Goal: Navigation & Orientation: Find specific page/section

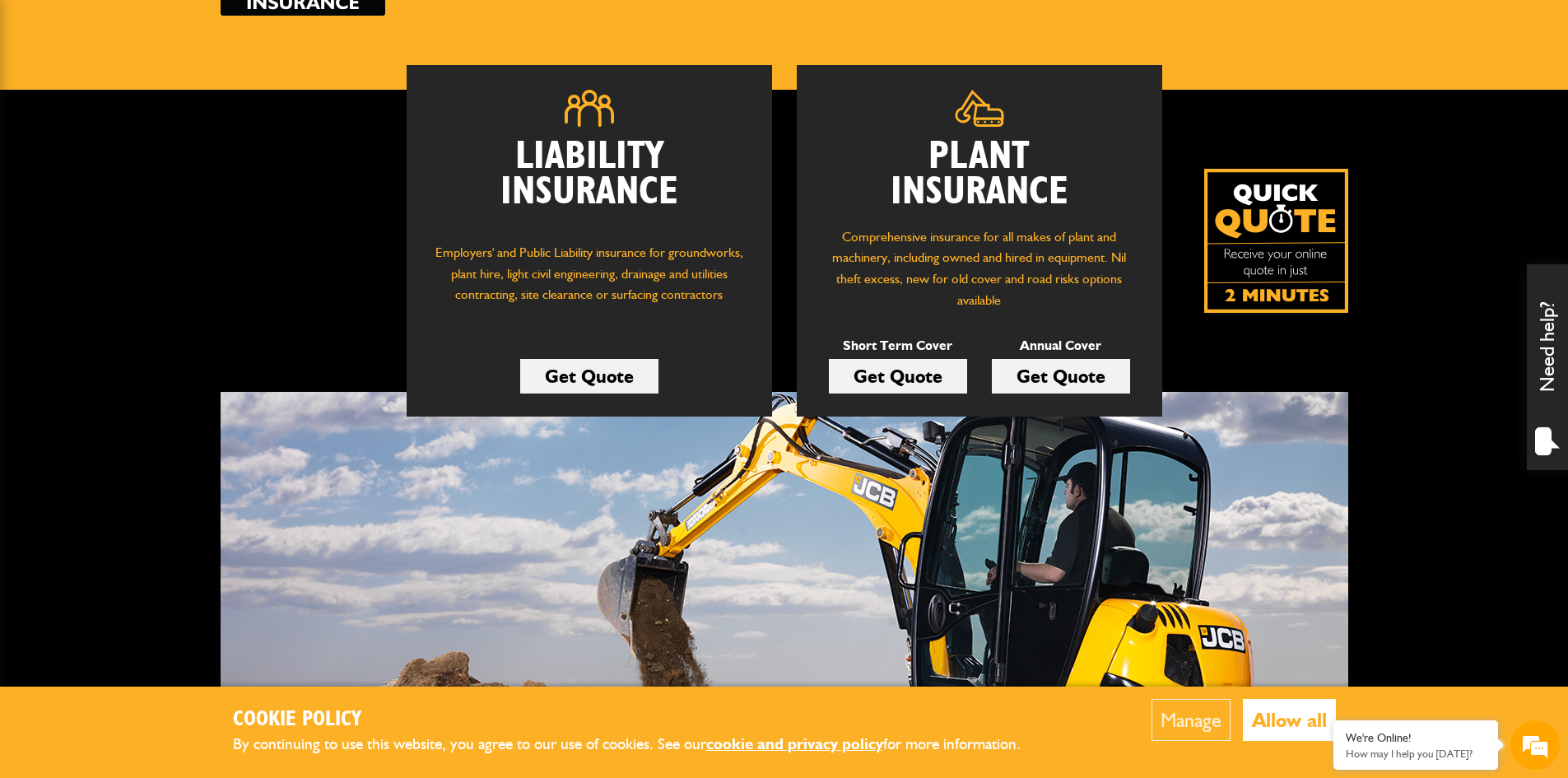
scroll to position [82, 0]
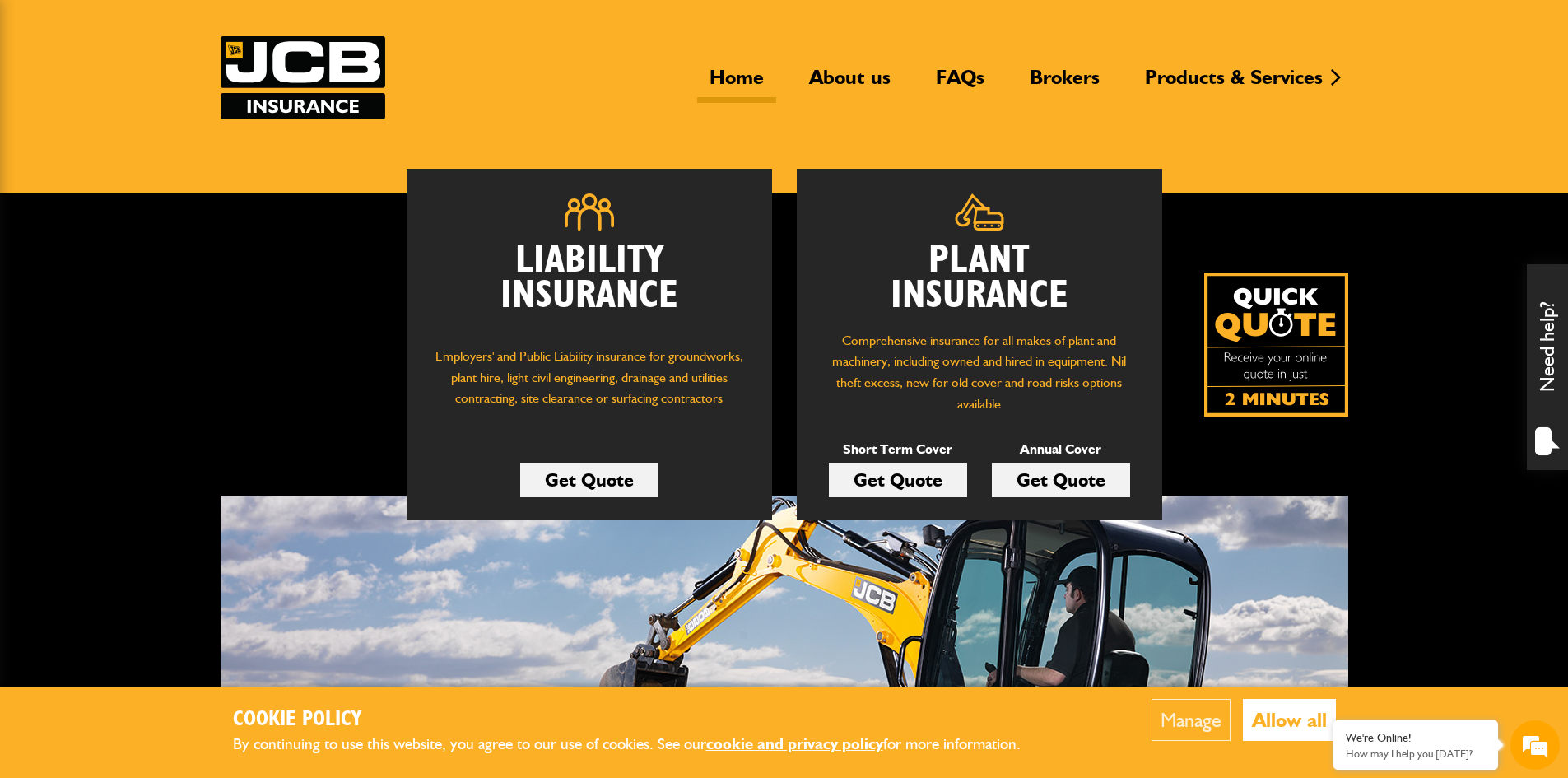
click at [846, 142] on header "Home About us FAQs Brokers Products & Services Construction insurance Car and c…" at bounding box center [784, 96] width 1568 height 194
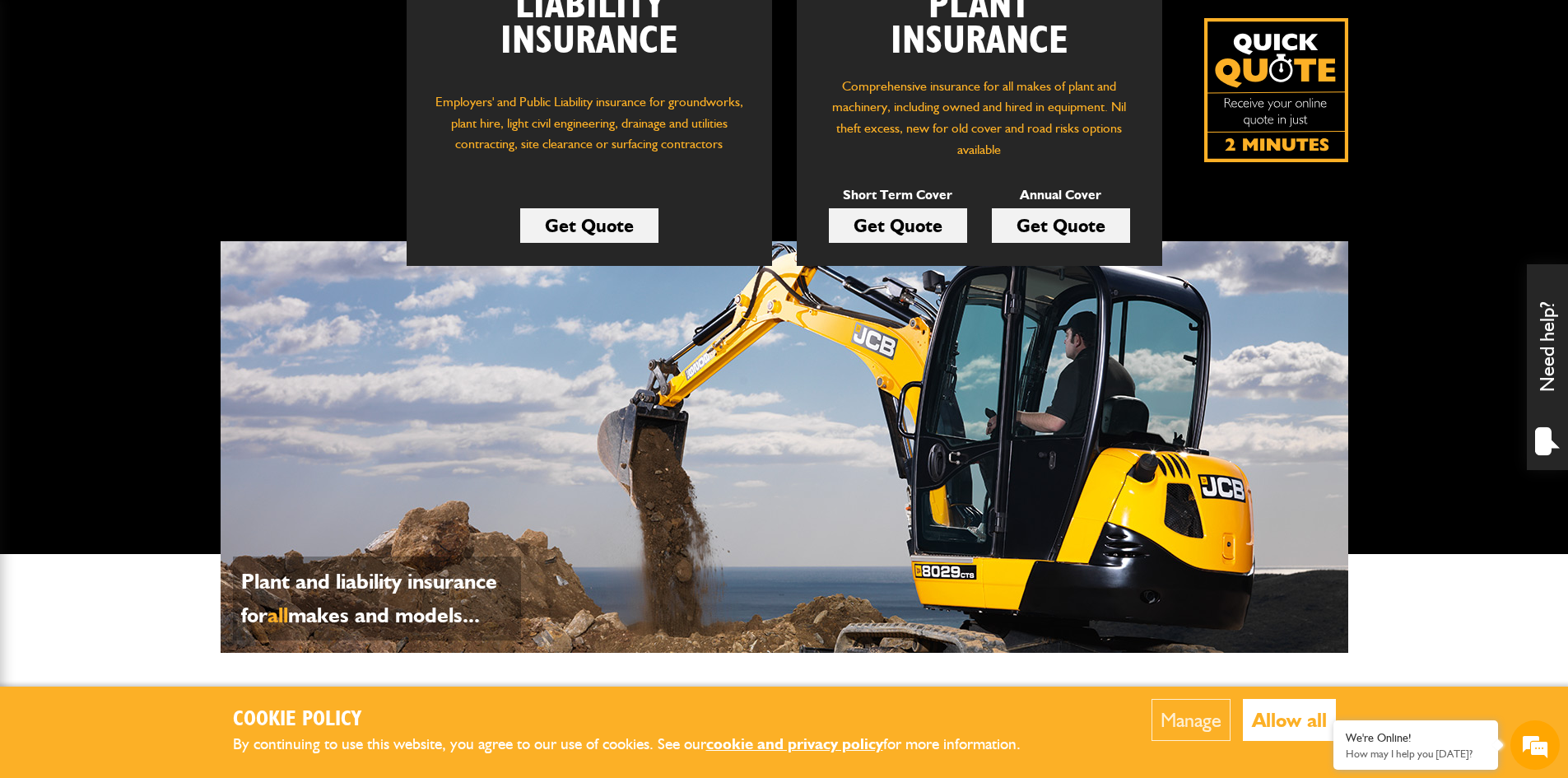
scroll to position [658, 0]
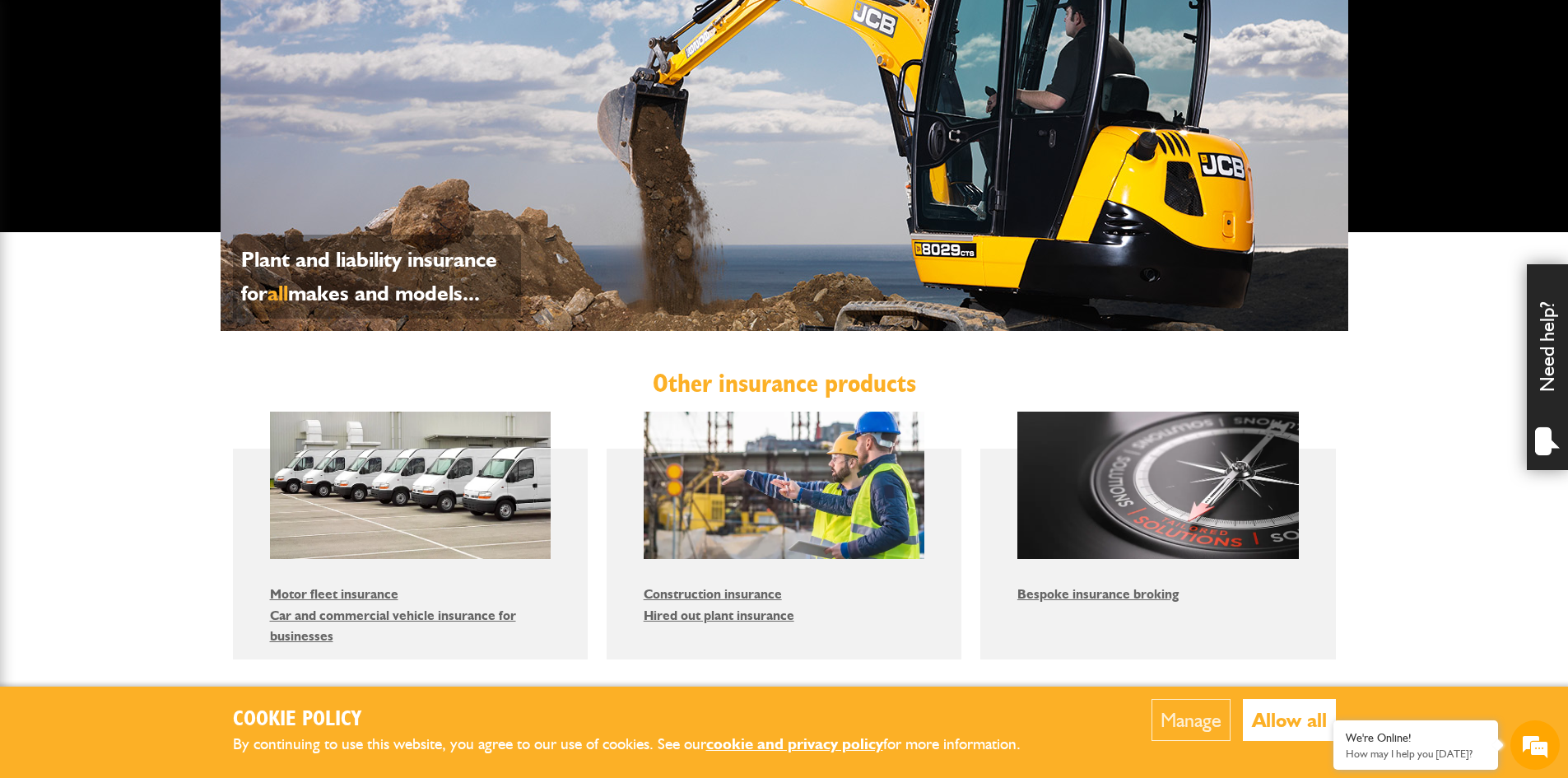
click at [1266, 722] on button "Allow all" at bounding box center [1289, 719] width 93 height 42
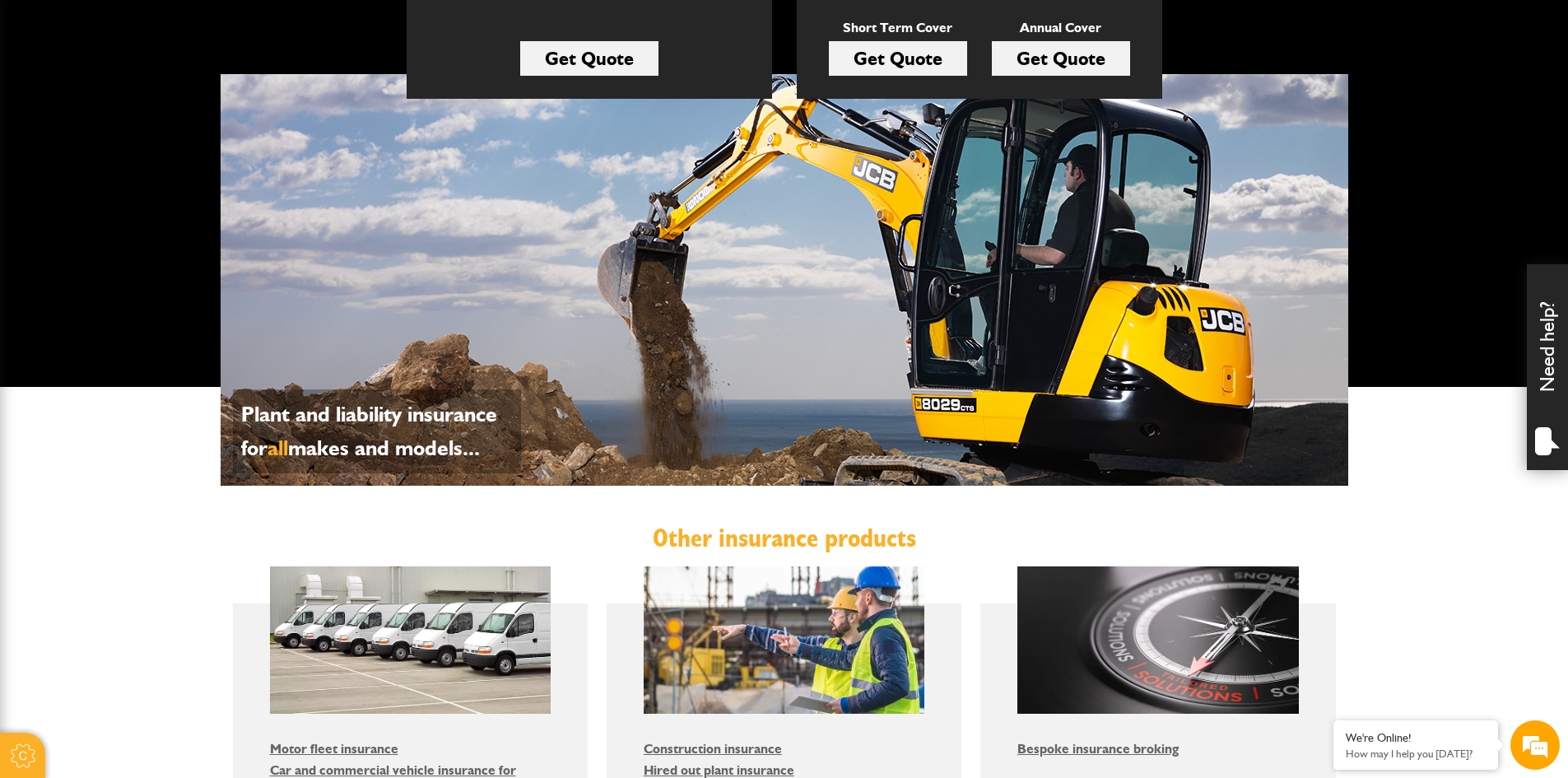
scroll to position [0, 0]
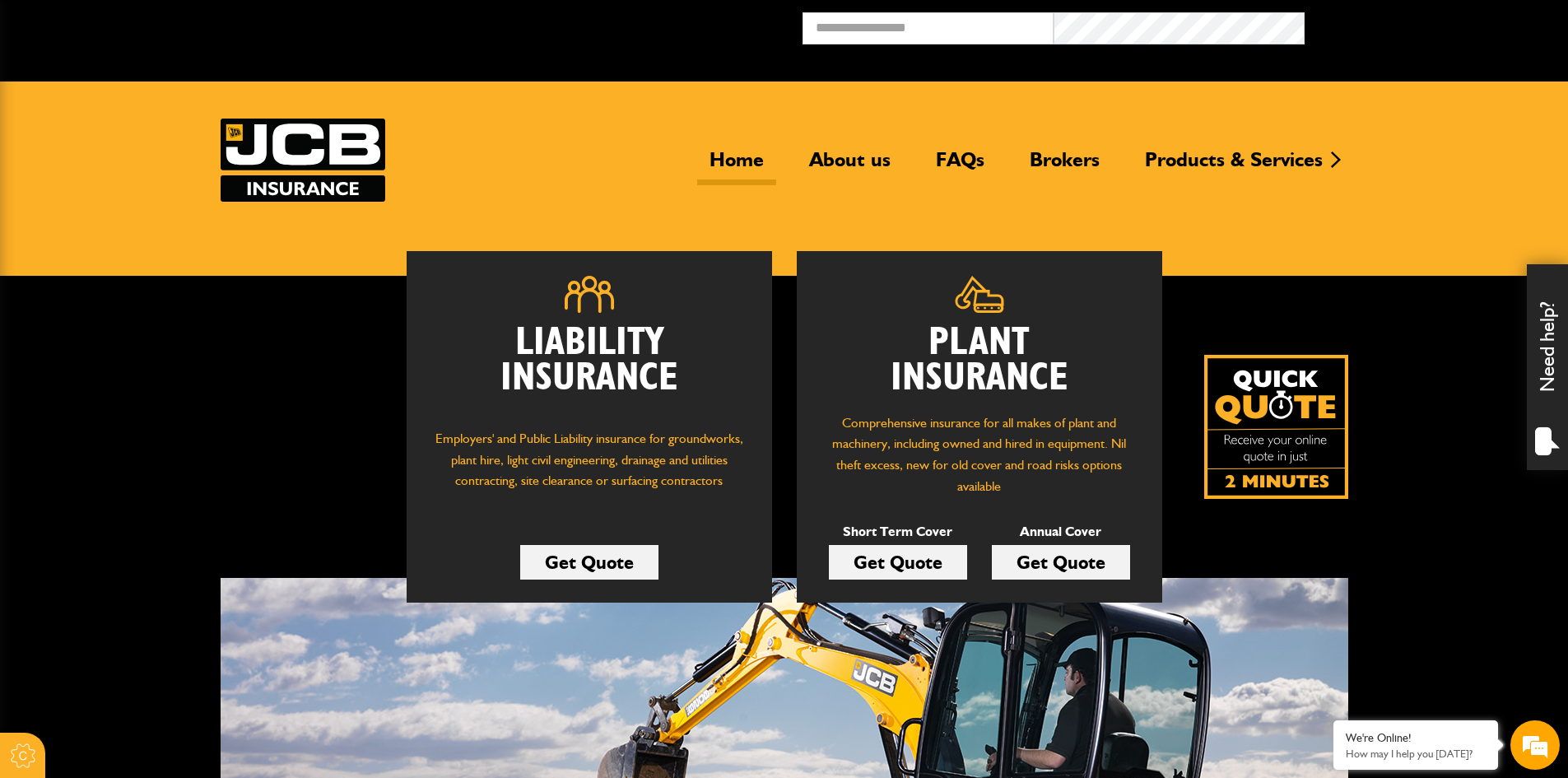
drag, startPoint x: 823, startPoint y: 577, endPoint x: 819, endPoint y: 330, distance: 247.0
click at [1446, 199] on header "Home About us FAQs Brokers Products & Services Construction insurance Car and c…" at bounding box center [784, 178] width 1568 height 194
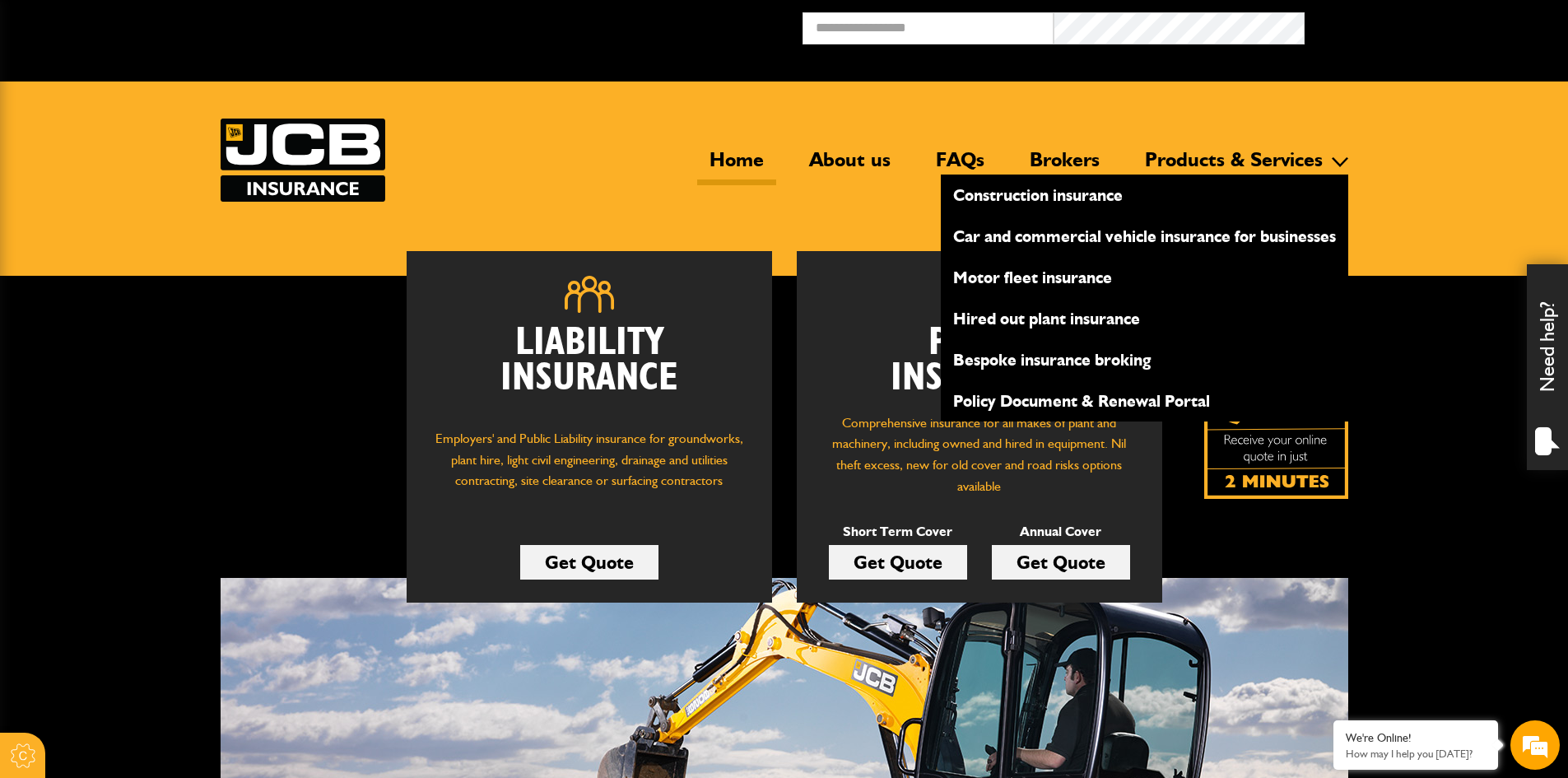
click at [1003, 190] on link "Construction insurance" at bounding box center [1145, 195] width 408 height 28
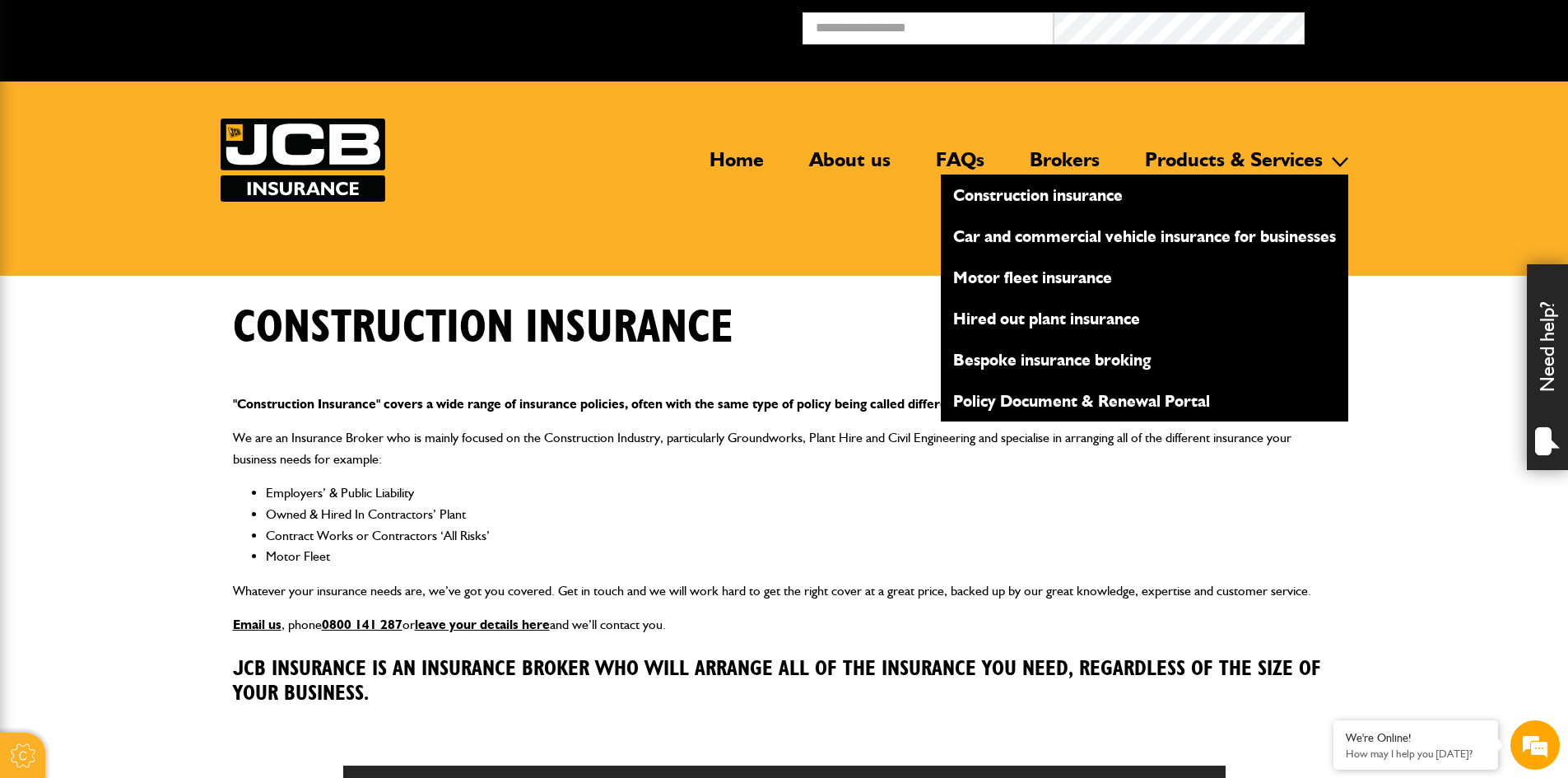
click at [1030, 275] on link "Motor fleet insurance" at bounding box center [1145, 277] width 408 height 28
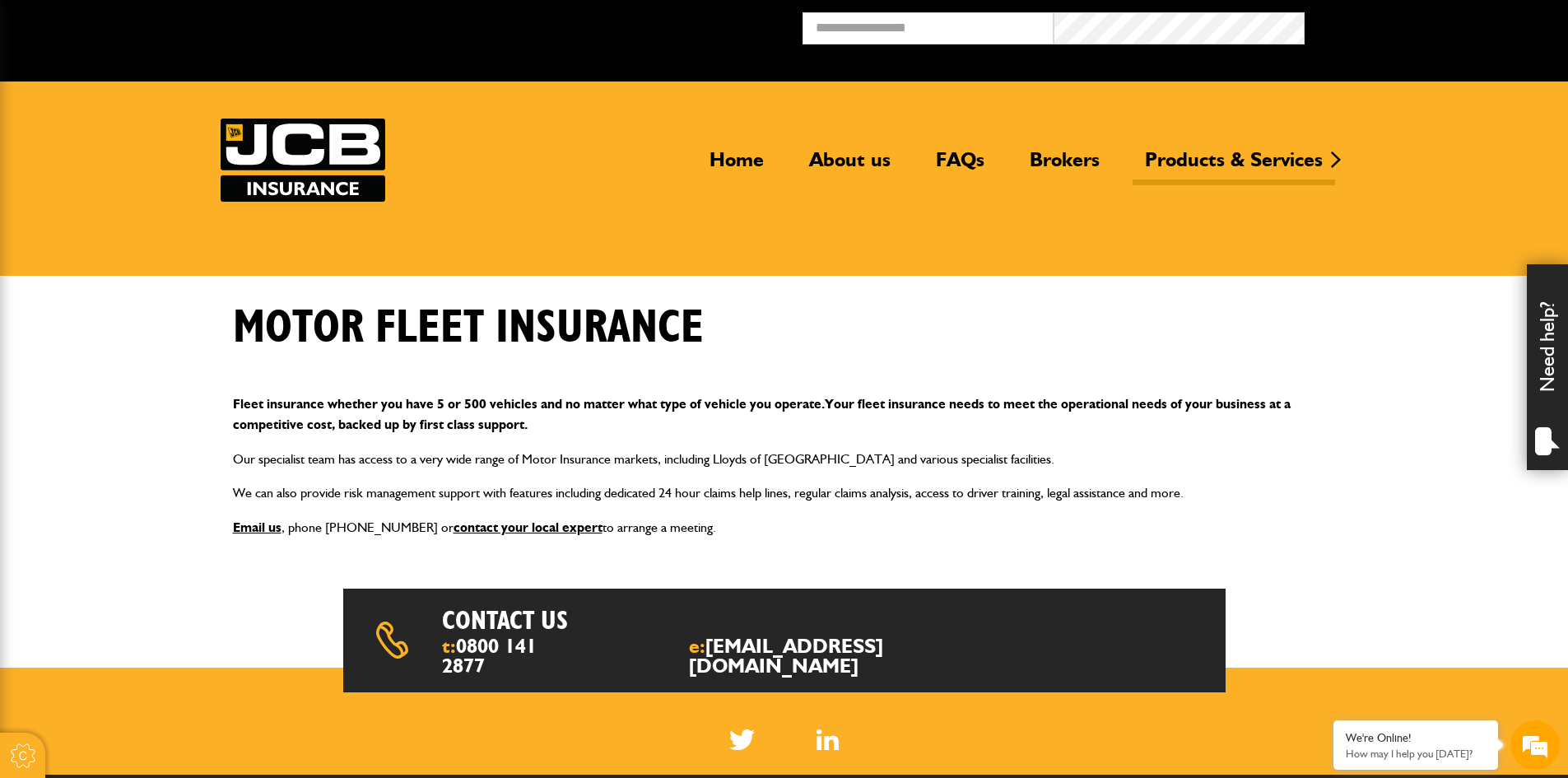
click at [285, 141] on img at bounding box center [303, 160] width 165 height 83
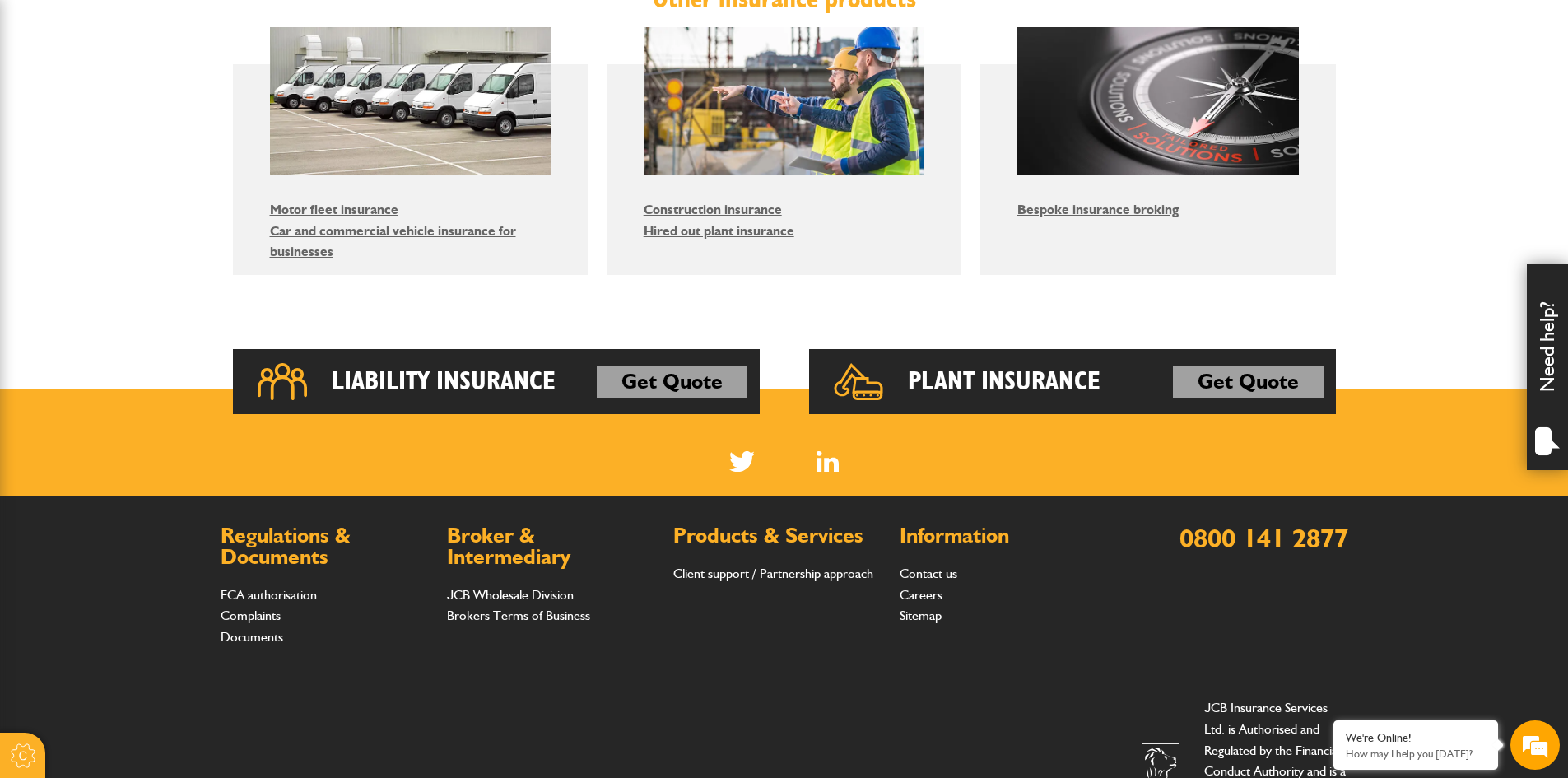
scroll to position [1070, 0]
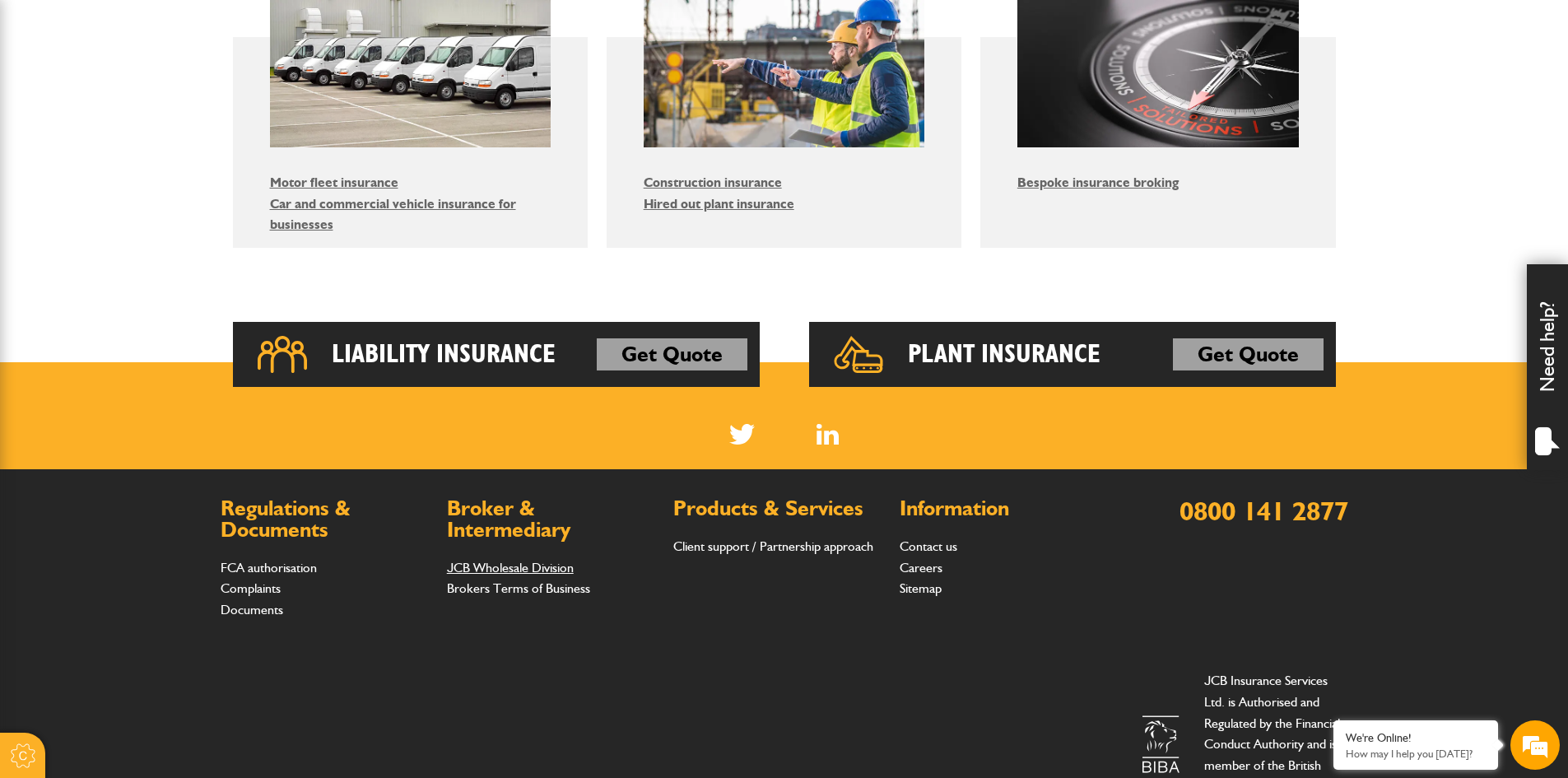
click at [466, 572] on link "JCB Wholesale Division" at bounding box center [510, 567] width 126 height 16
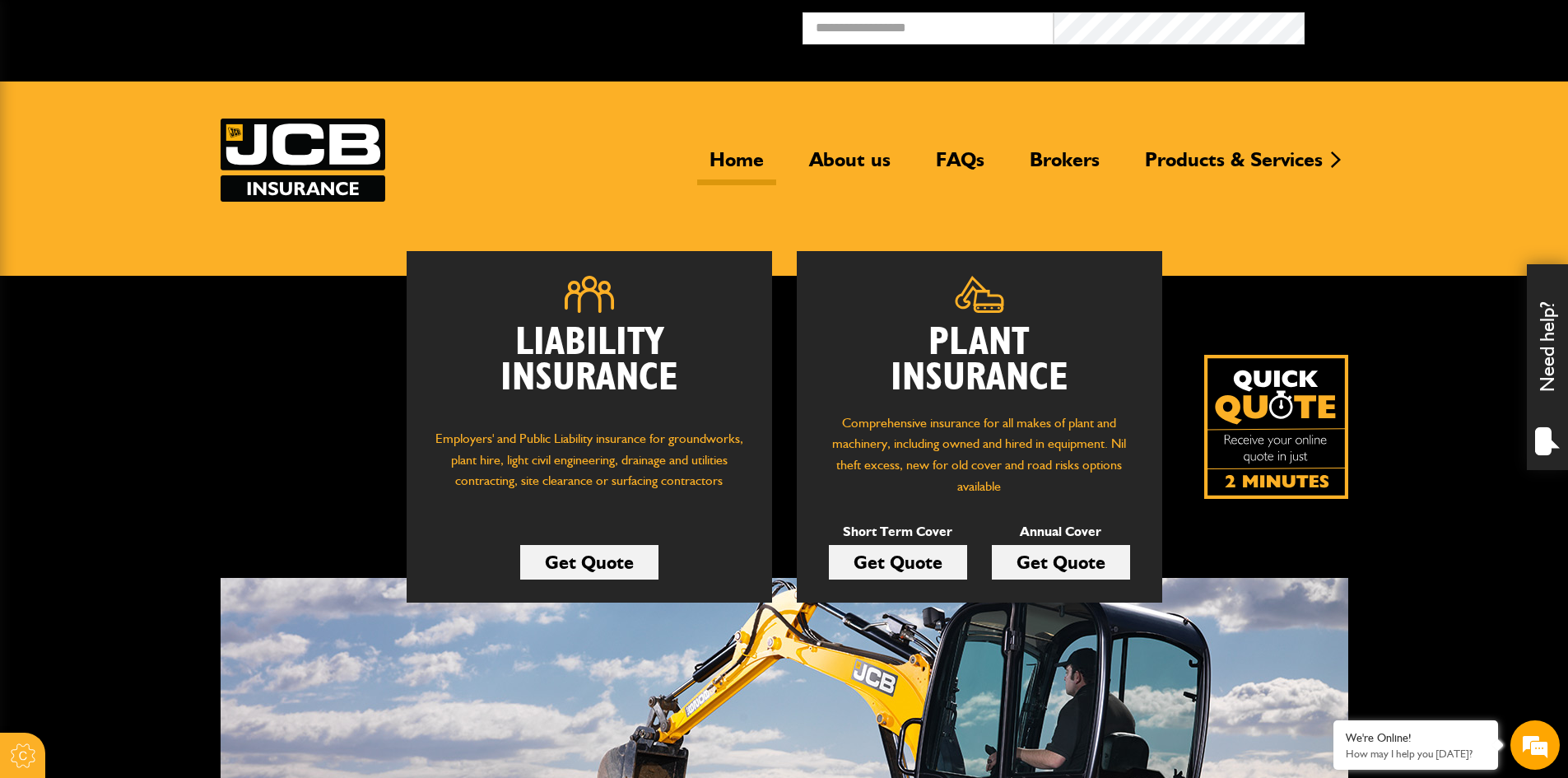
click at [119, 192] on header "Home About us FAQs Brokers Products & Services Construction insurance Car and c…" at bounding box center [784, 178] width 1568 height 194
